Goal: Navigation & Orientation: Go to known website

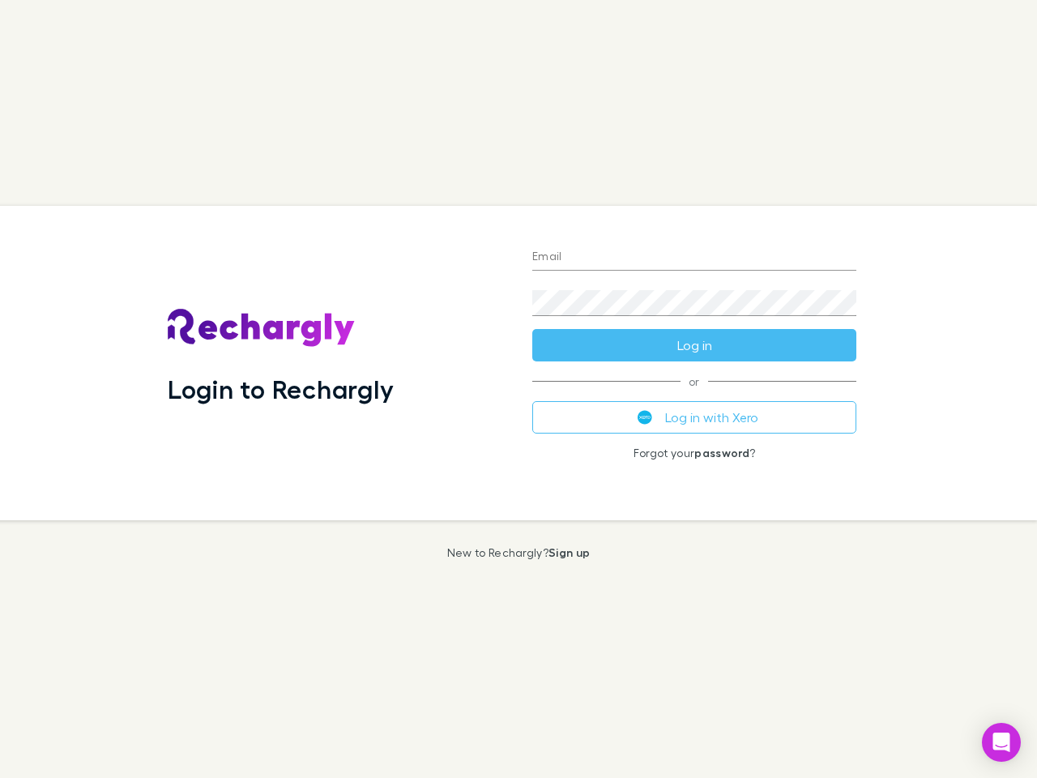
click at [519, 389] on div "Login to Rechargly" at bounding box center [337, 363] width 365 height 314
click at [695, 258] on input "Email" at bounding box center [694, 258] width 324 height 26
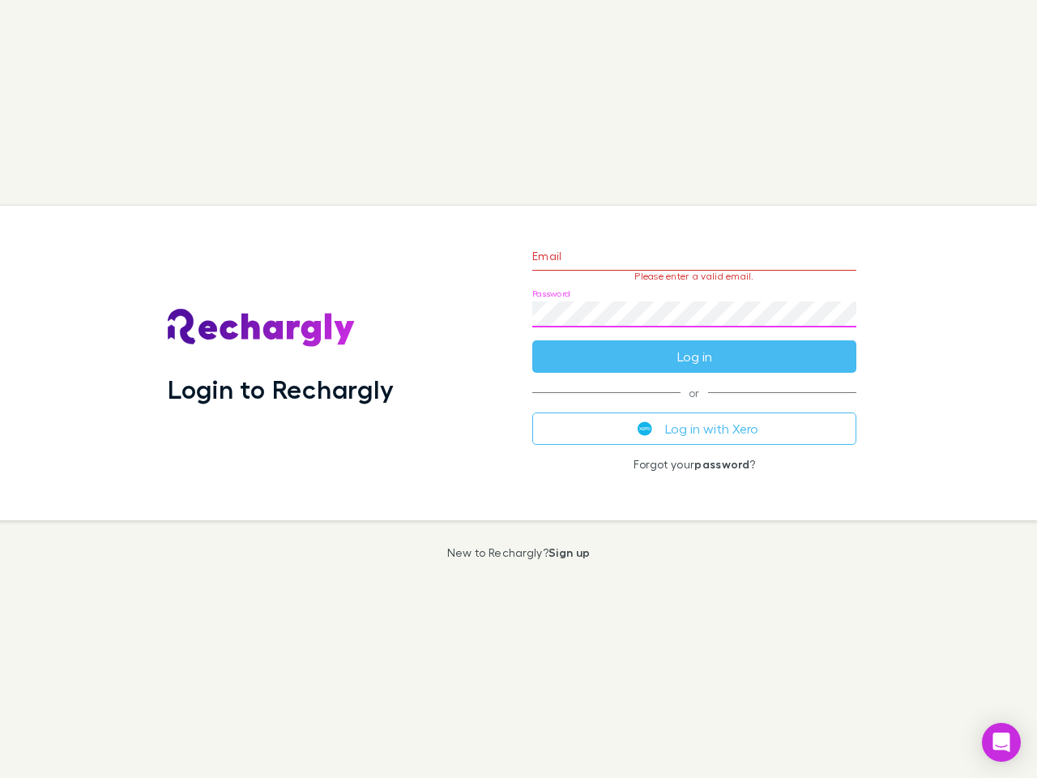
click at [695, 345] on form "Email Please enter a valid email. Password Log in" at bounding box center [694, 302] width 324 height 141
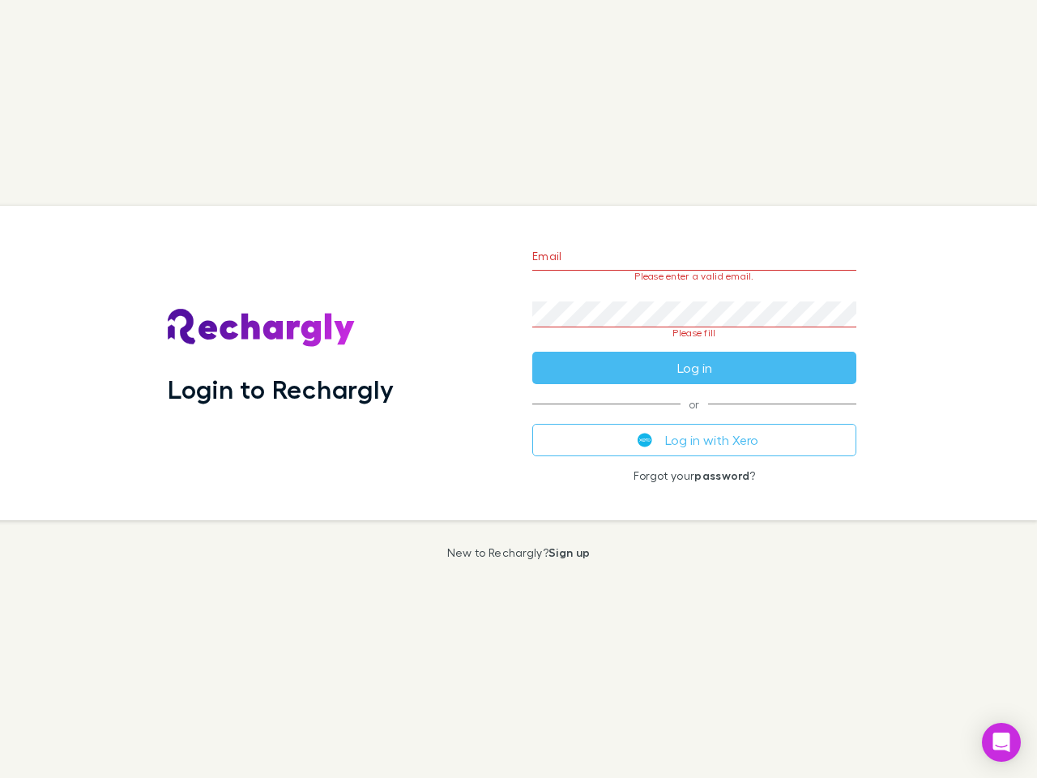
click at [695, 417] on div "Email Please enter a valid email. Password Please fill Log in or Log in with Xe…" at bounding box center [694, 363] width 350 height 314
click at [1002, 742] on icon "Open Intercom Messenger" at bounding box center [1002, 742] width 17 height 19
